Goal: Task Accomplishment & Management: Use online tool/utility

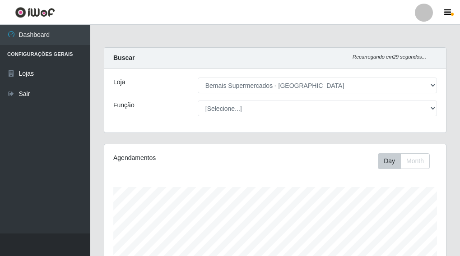
select select "249"
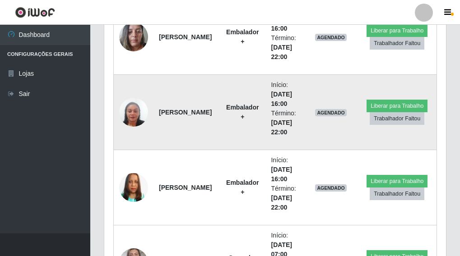
scroll to position [633, 0]
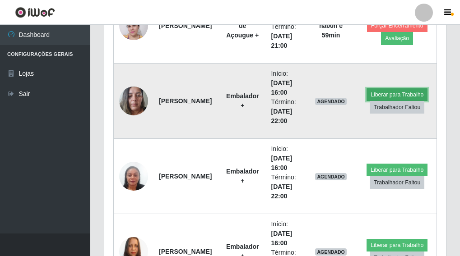
click at [409, 88] on button "Liberar para Trabalho" at bounding box center [396, 94] width 61 height 13
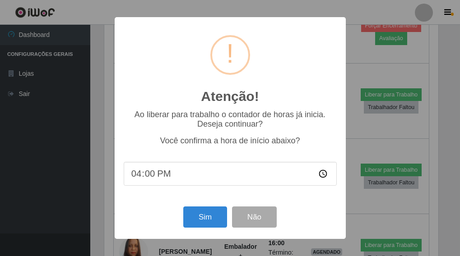
scroll to position [187, 336]
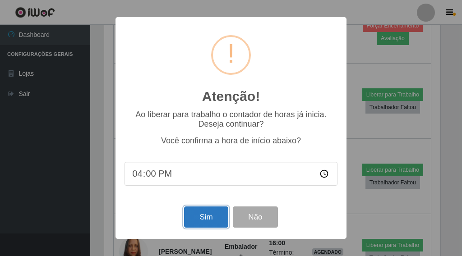
click at [219, 219] on button "Sim" at bounding box center [206, 217] width 44 height 21
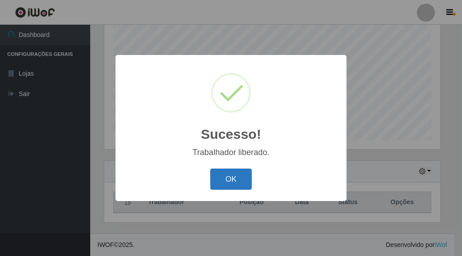
click at [230, 179] on button "OK" at bounding box center [231, 179] width 42 height 21
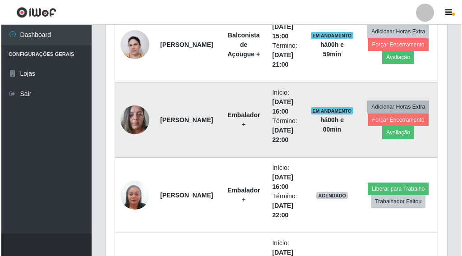
scroll to position [633, 0]
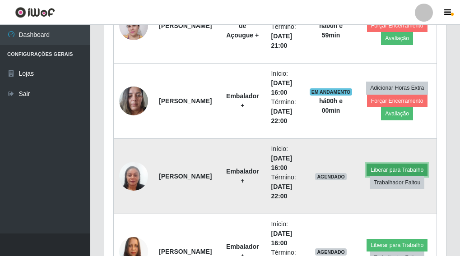
click at [405, 166] on button "Liberar para Trabalho" at bounding box center [396, 170] width 61 height 13
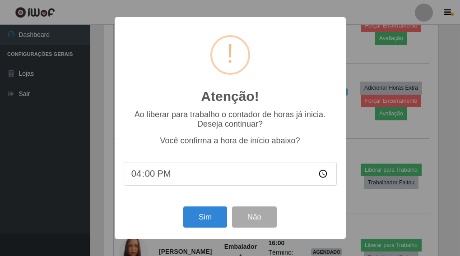
scroll to position [187, 336]
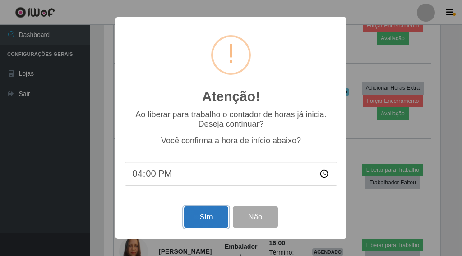
click at [212, 212] on button "Sim" at bounding box center [206, 217] width 44 height 21
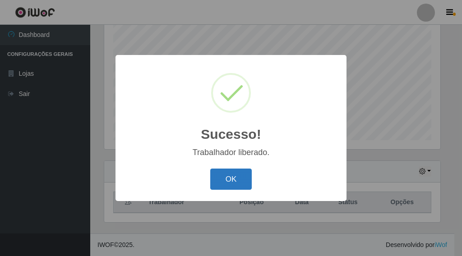
click at [222, 177] on button "OK" at bounding box center [231, 179] width 42 height 21
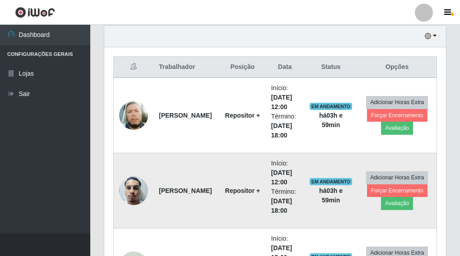
scroll to position [182, 0]
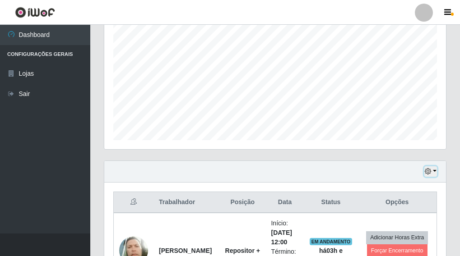
click at [434, 169] on button "button" at bounding box center [430, 171] width 13 height 10
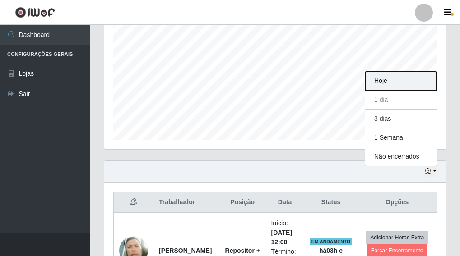
click at [386, 83] on button "Hoje" at bounding box center [400, 81] width 71 height 19
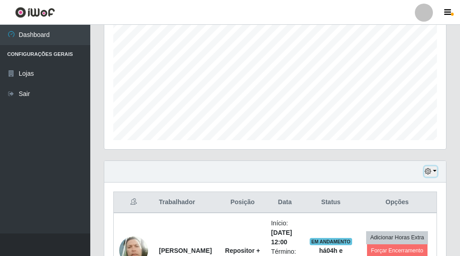
click at [433, 170] on button "button" at bounding box center [430, 171] width 13 height 10
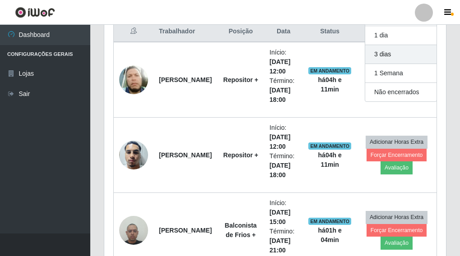
scroll to position [361, 0]
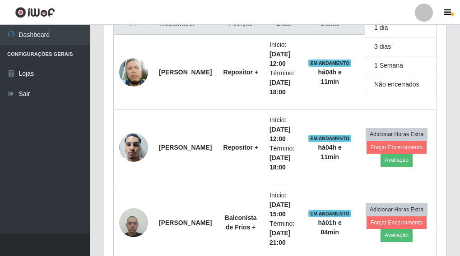
click at [455, 176] on div "Carregando... Buscar Recarregando em 25 segundos... Loja [Selecione...] Bemais …" at bounding box center [274, 135] width 369 height 896
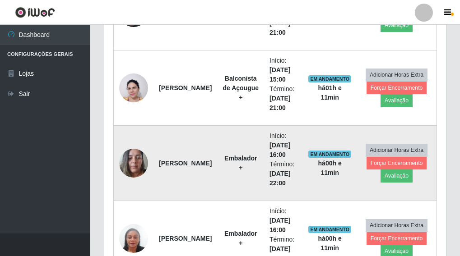
scroll to position [677, 0]
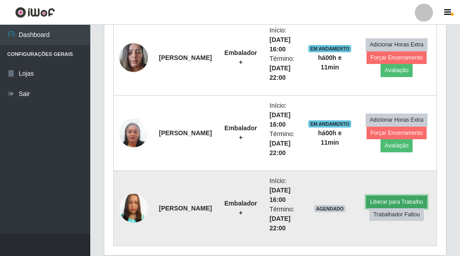
click at [403, 201] on button "Liberar para Trabalho" at bounding box center [396, 202] width 61 height 13
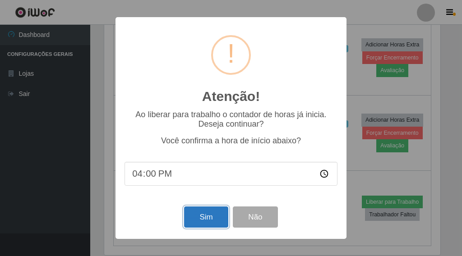
click at [207, 223] on button "Sim" at bounding box center [206, 217] width 44 height 21
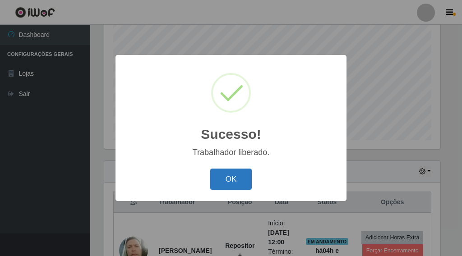
click at [223, 186] on button "OK" at bounding box center [231, 179] width 42 height 21
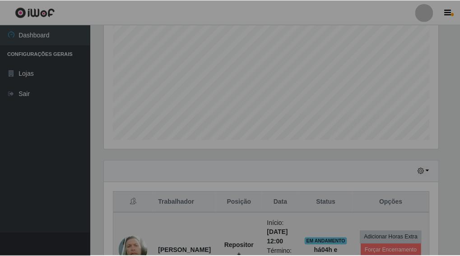
scroll to position [187, 341]
